Goal: Information Seeking & Learning: Learn about a topic

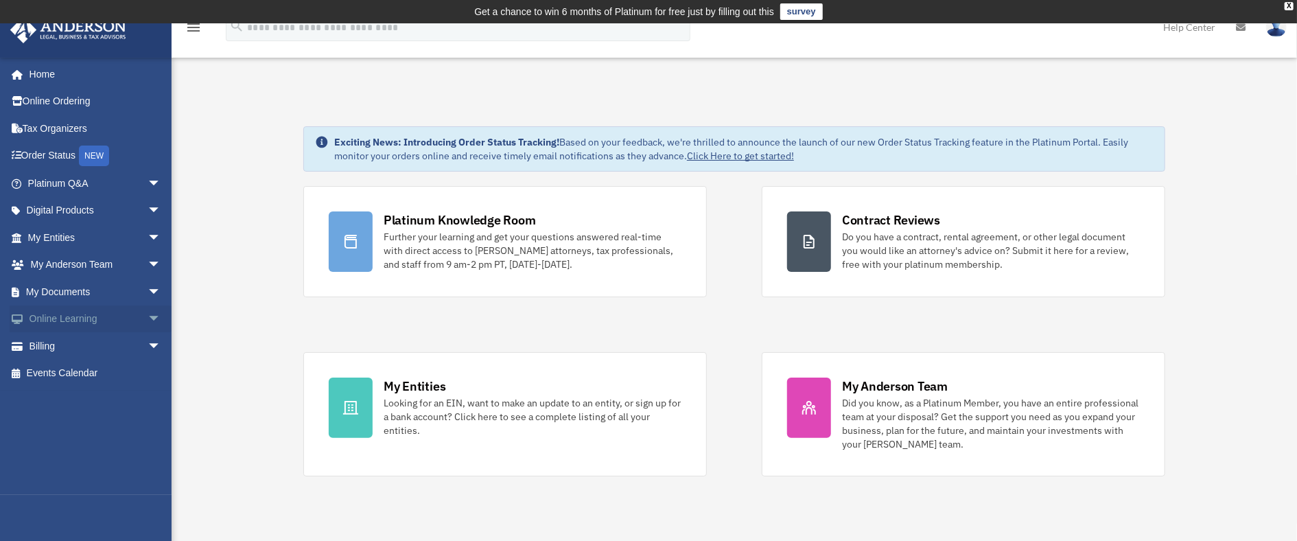
click at [148, 314] on span "arrow_drop_down" at bounding box center [161, 319] width 27 height 28
click at [148, 261] on span "arrow_drop_down" at bounding box center [161, 265] width 27 height 28
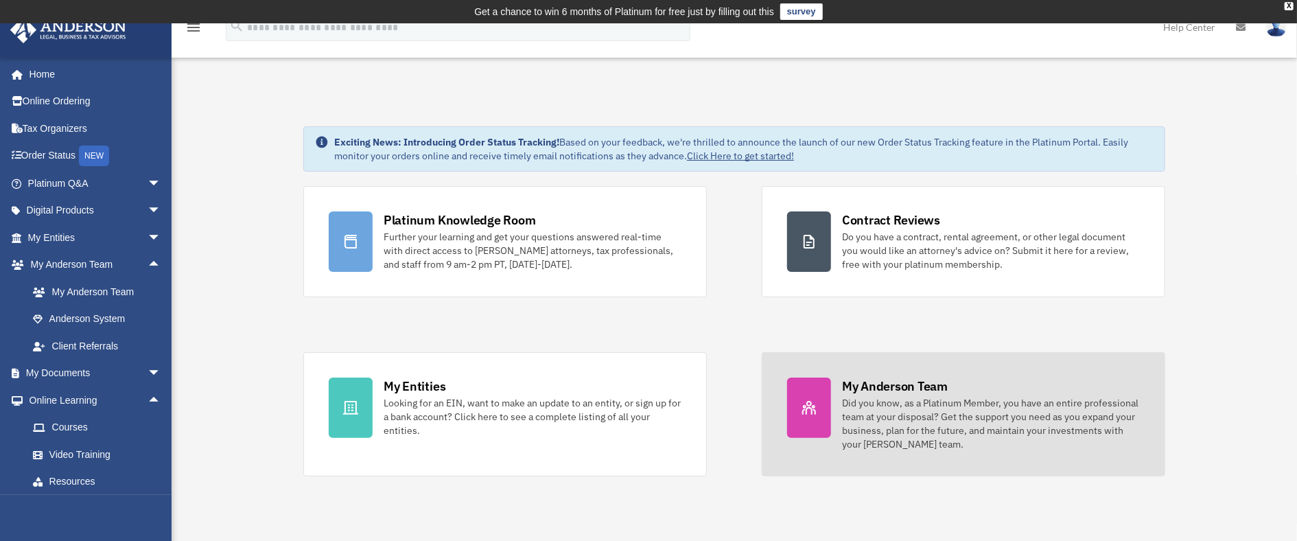
click at [900, 396] on div "Did you know, as a Platinum Member, you have an entire professional team at you…" at bounding box center [991, 423] width 298 height 55
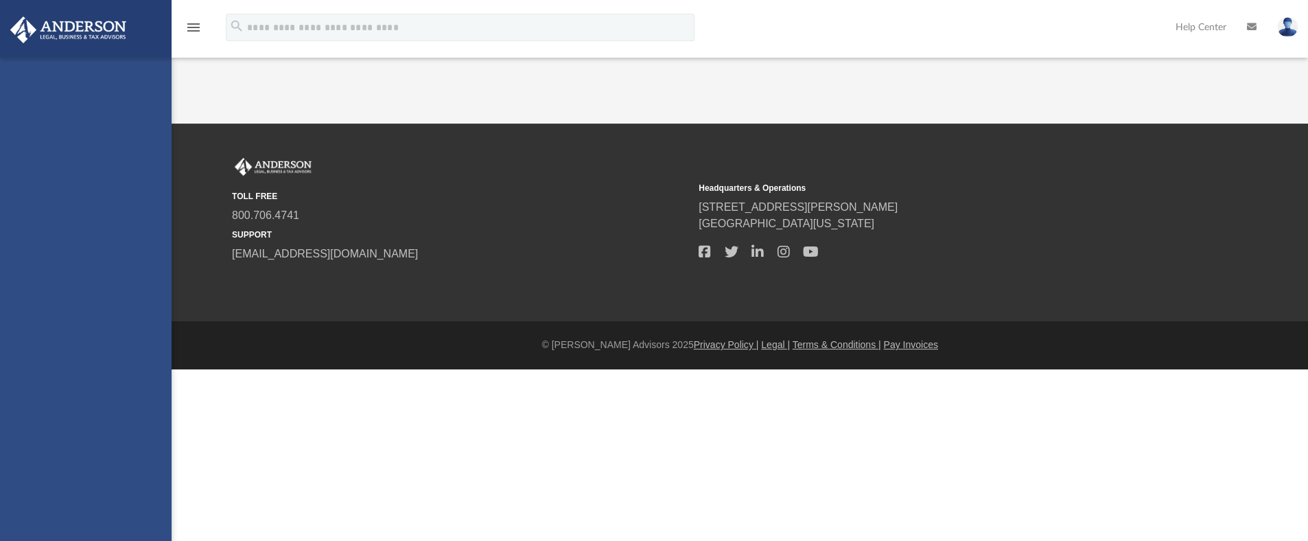
click at [900, 395] on body "X Get a chance to win 6 months of Platinum for free just by filling out this su…" at bounding box center [654, 212] width 1308 height 424
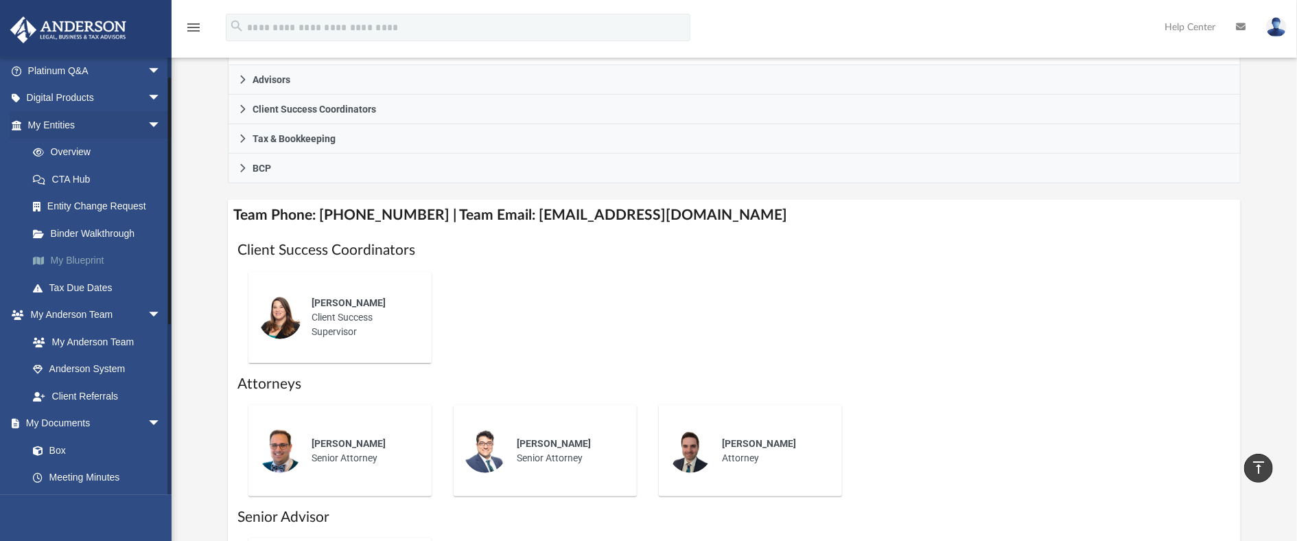
scroll to position [137, 0]
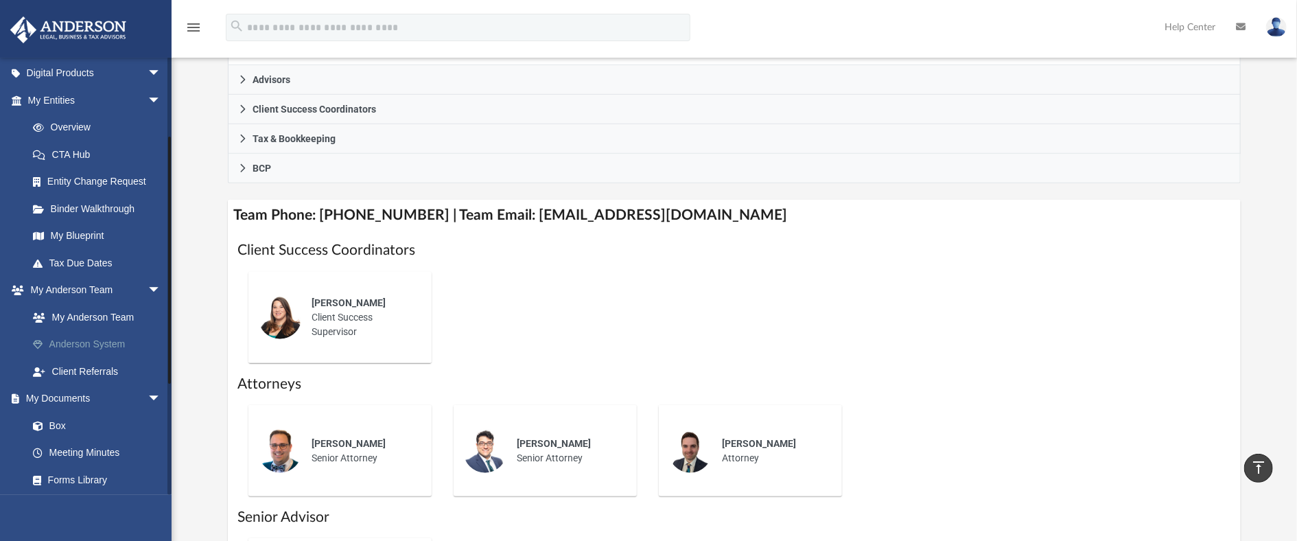
click at [114, 338] on link "Anderson System" at bounding box center [100, 344] width 163 height 27
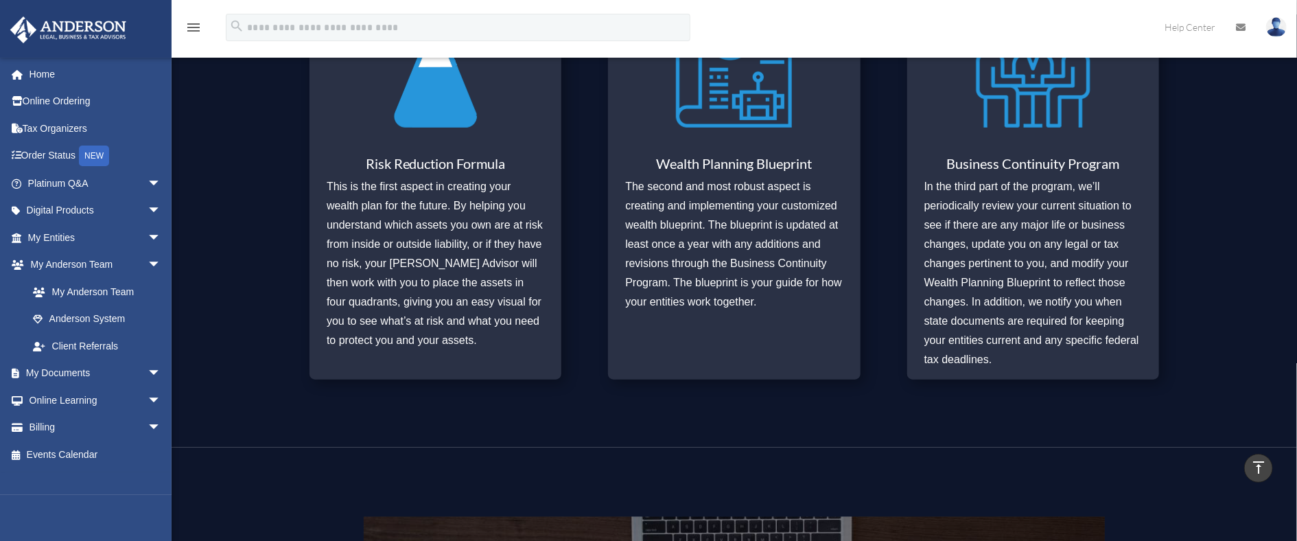
scroll to position [686, 0]
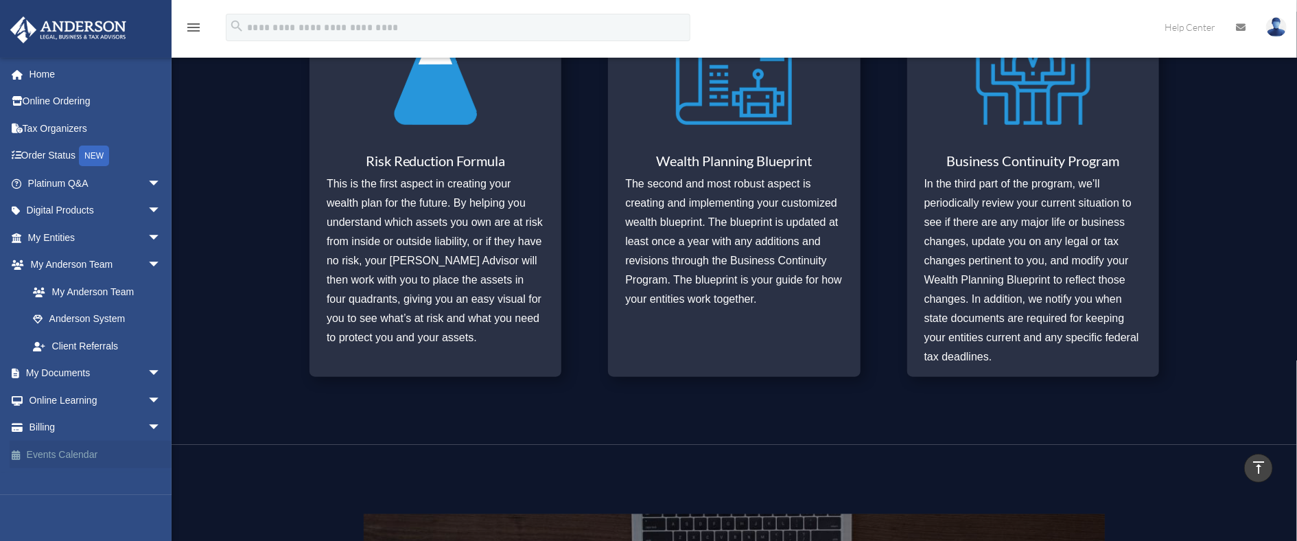
click at [65, 455] on link "Events Calendar" at bounding box center [96, 454] width 172 height 27
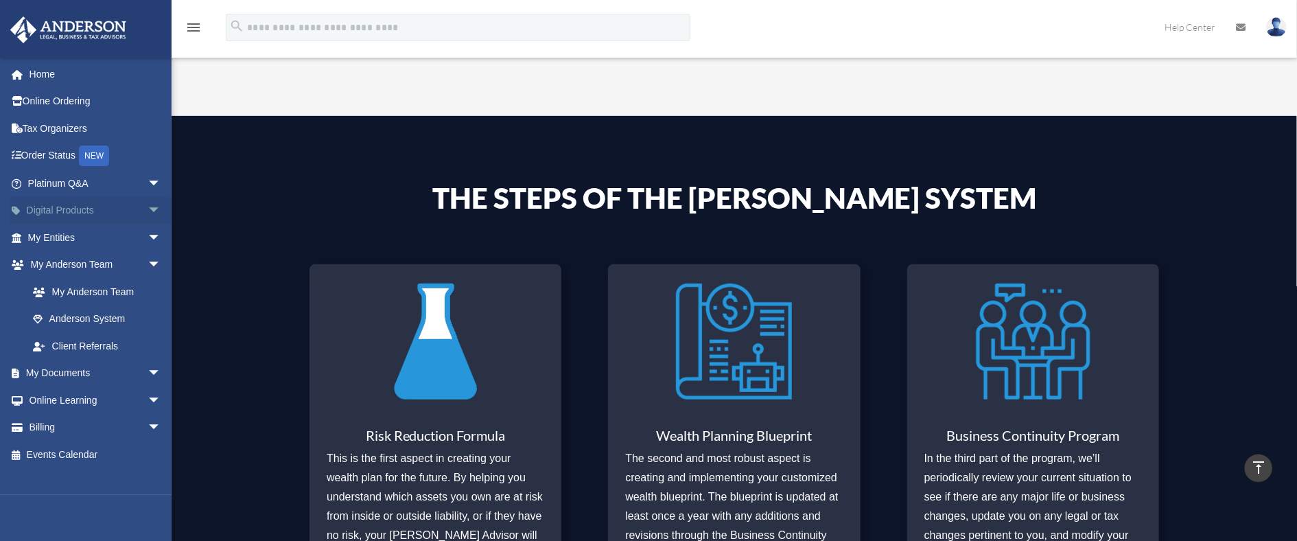
scroll to position [386, 0]
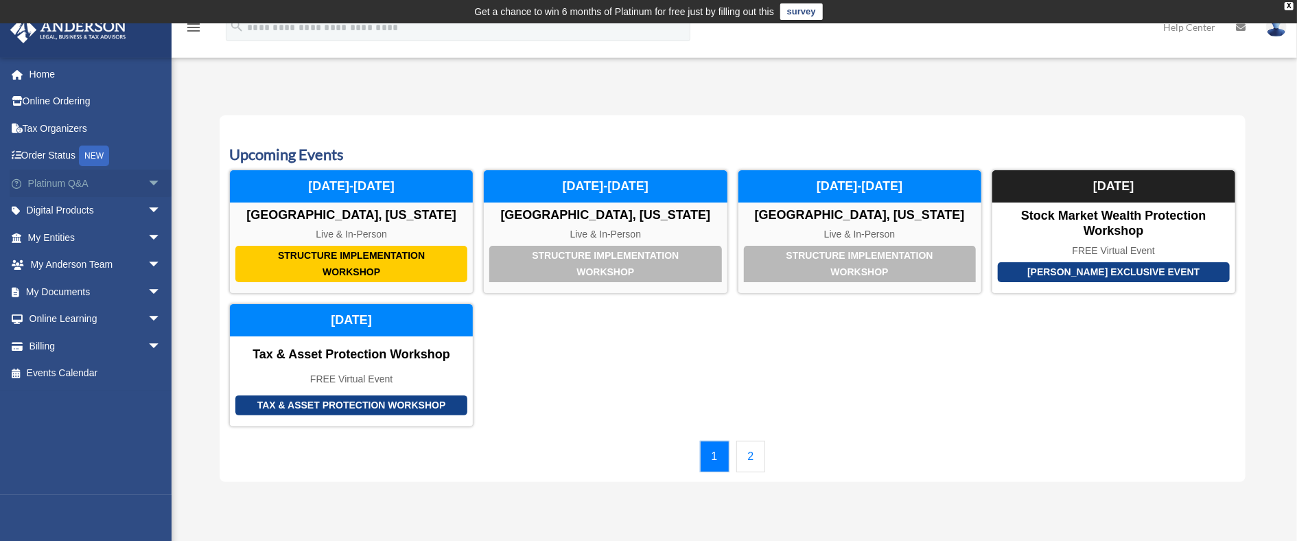
click at [148, 179] on span "arrow_drop_down" at bounding box center [161, 184] width 27 height 28
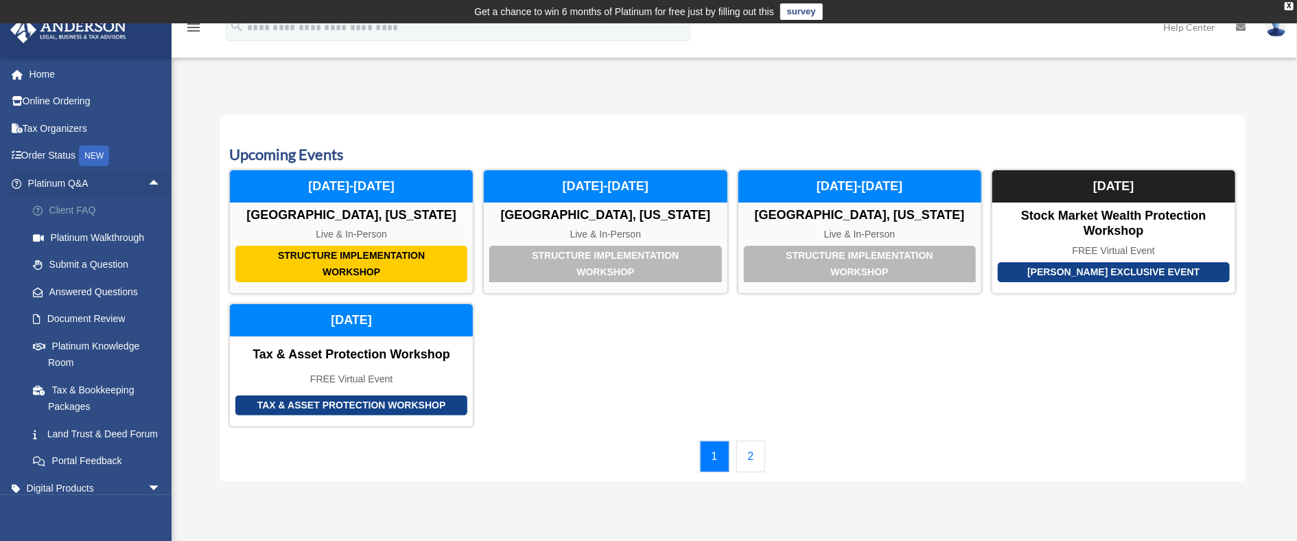
click at [88, 207] on link "Client FAQ" at bounding box center [100, 210] width 163 height 27
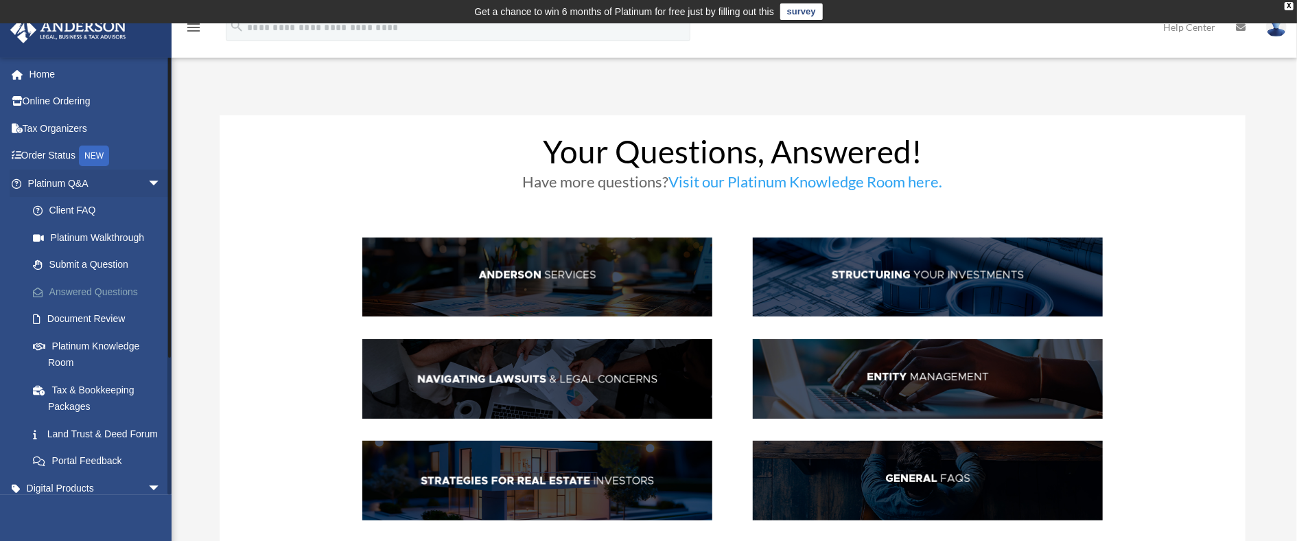
click at [113, 285] on link "Answered Questions" at bounding box center [100, 291] width 163 height 27
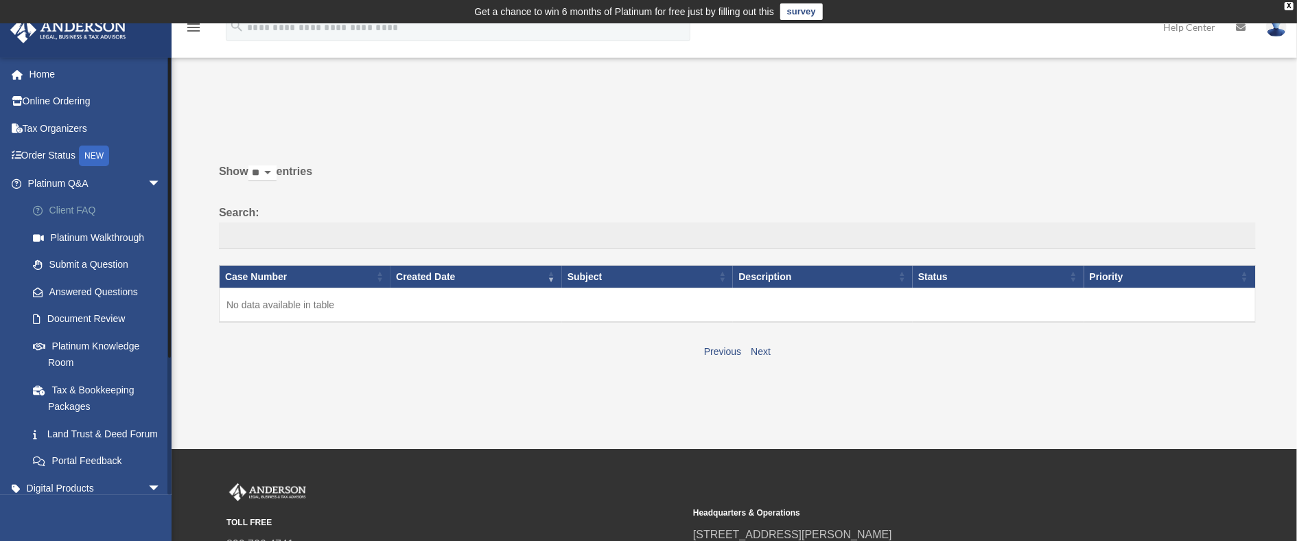
click at [85, 207] on link "Client FAQ" at bounding box center [100, 210] width 163 height 27
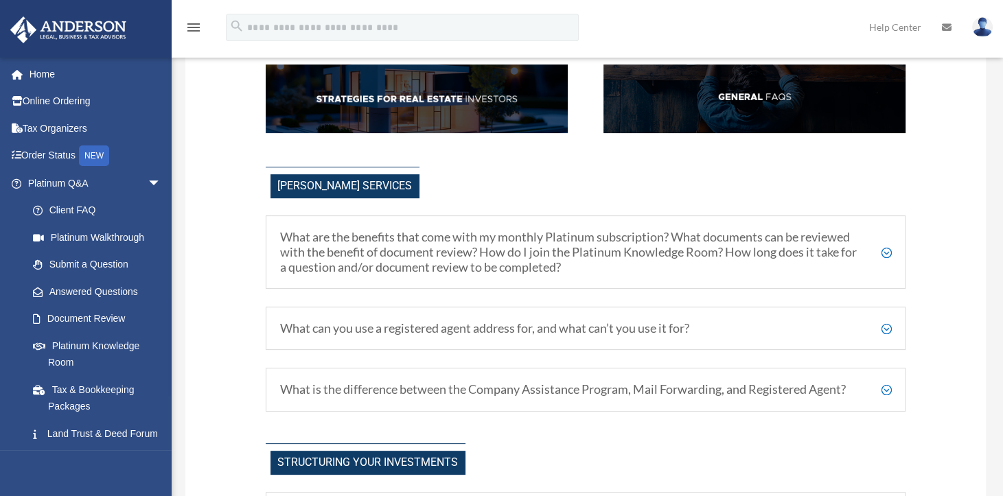
scroll to position [343, 0]
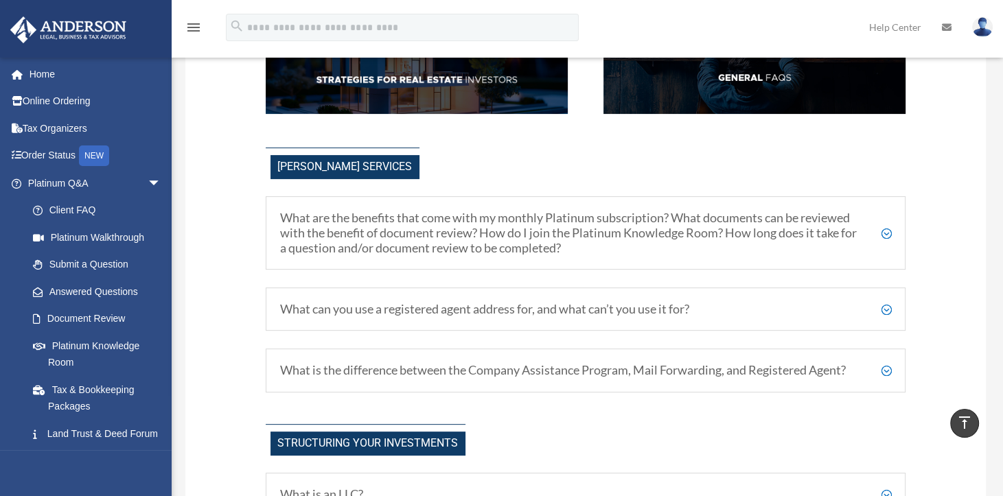
click at [887, 231] on h5 "What are the benefits that come with my monthly Platinum subscription? What doc…" at bounding box center [585, 233] width 611 height 45
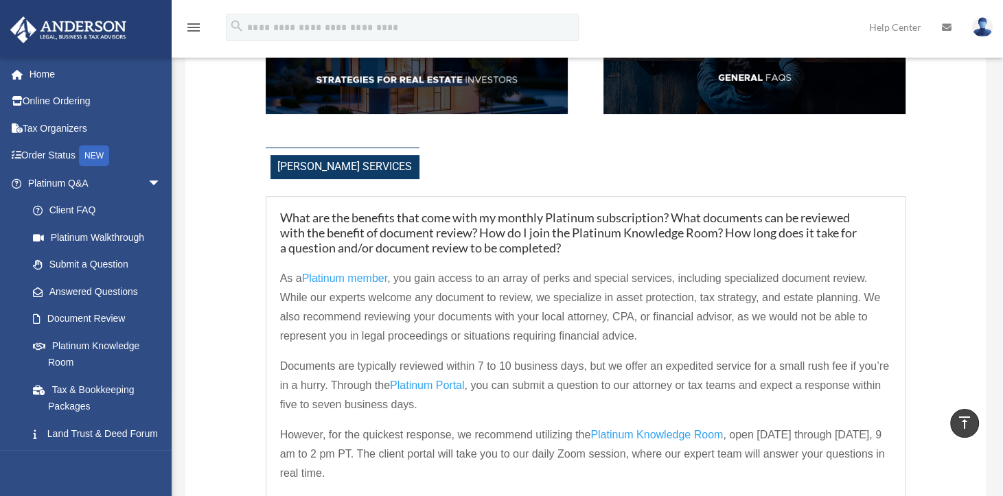
click at [887, 231] on h5 "What are the benefits that come with my monthly Platinum subscription? What doc…" at bounding box center [585, 233] width 611 height 45
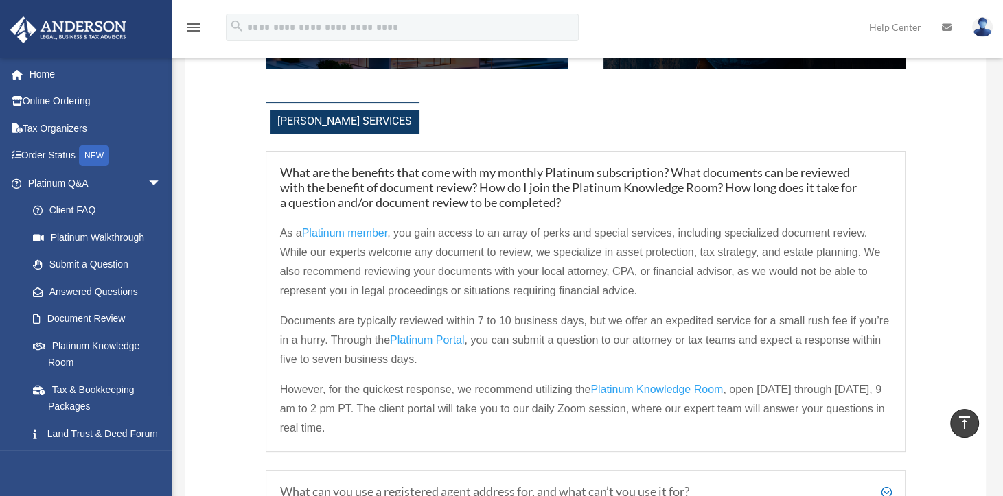
scroll to position [412, 0]
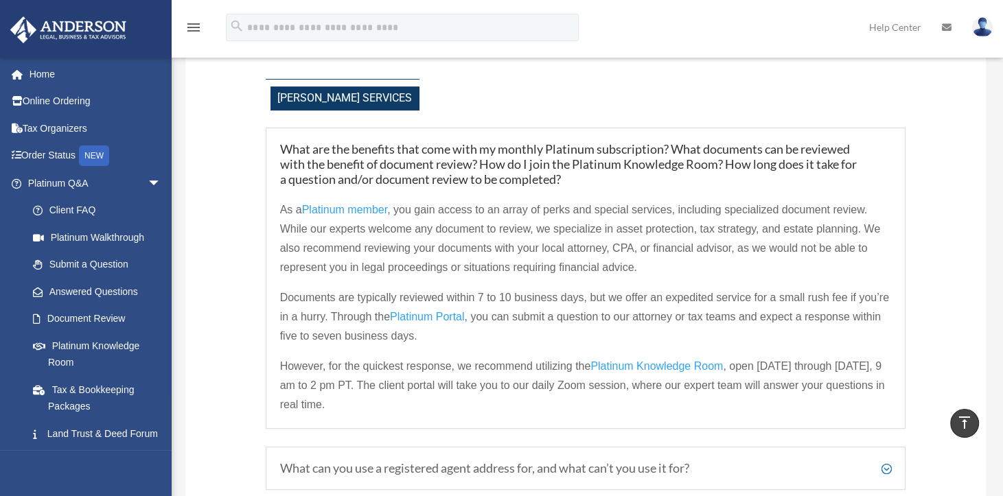
click at [653, 362] on span "Platinum Knowledge Room" at bounding box center [656, 366] width 132 height 12
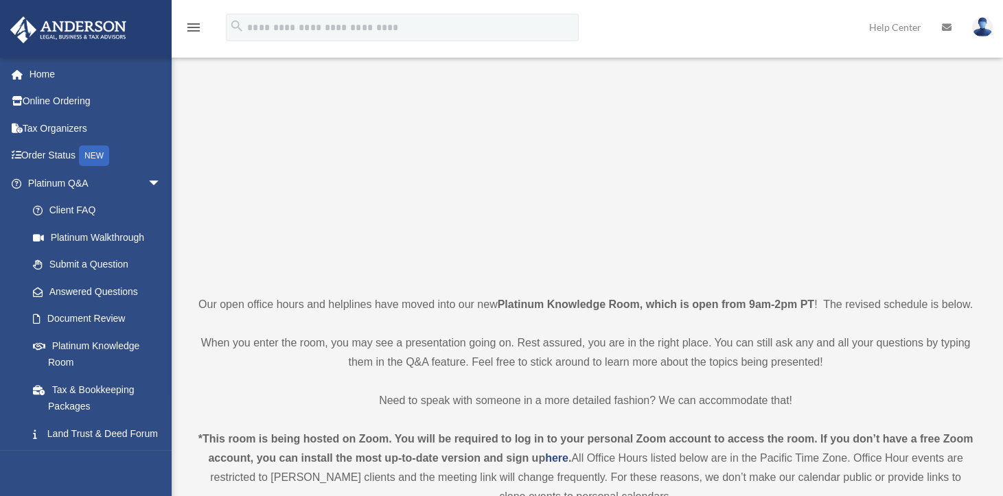
scroll to position [137, 0]
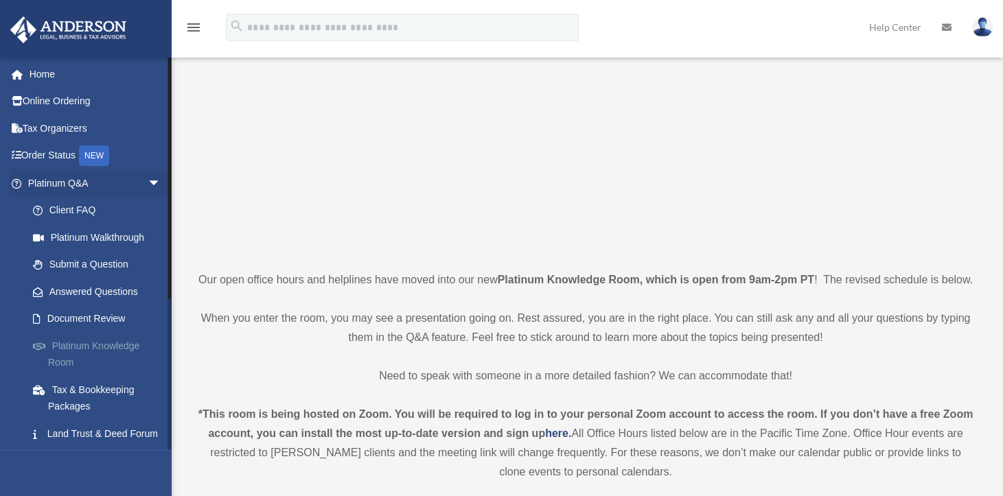
click at [100, 344] on link "Platinum Knowledge Room" at bounding box center [100, 354] width 163 height 44
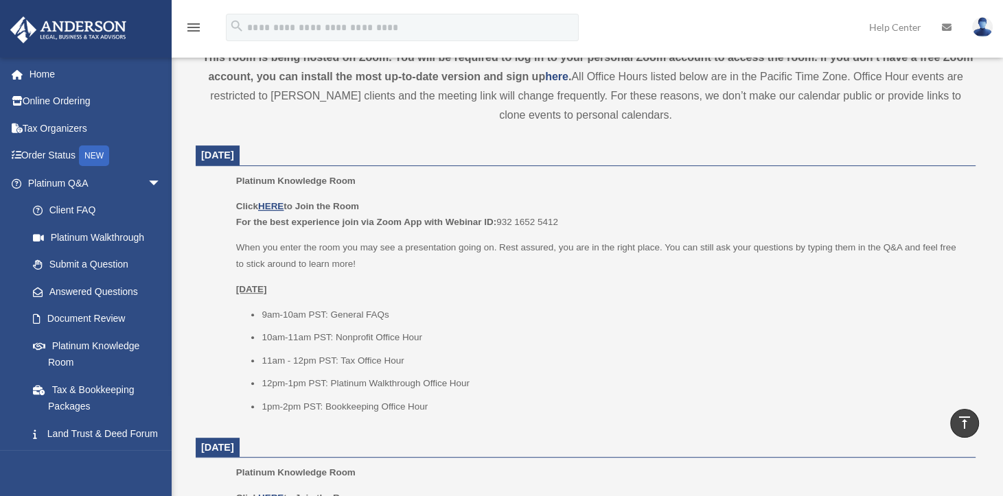
scroll to position [549, 0]
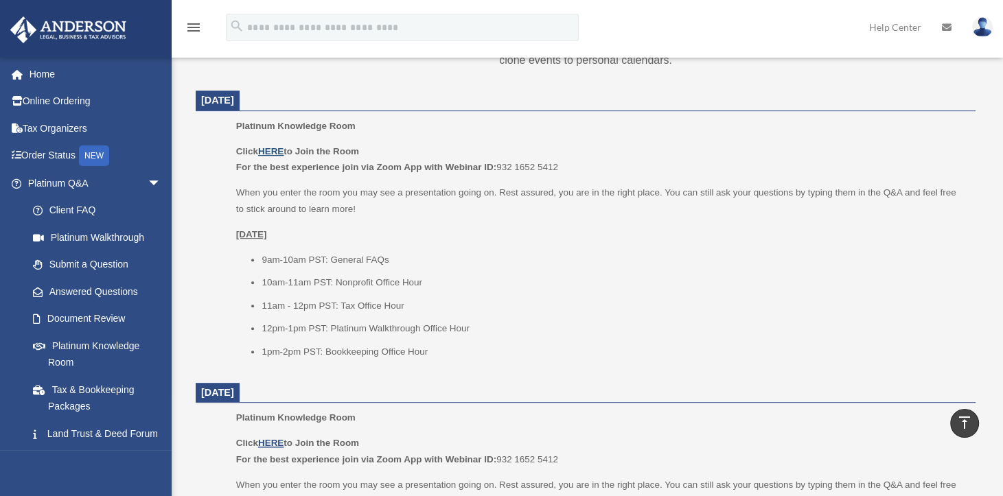
click at [276, 148] on u "HERE" at bounding box center [270, 151] width 25 height 10
